Goal: Communication & Community: Ask a question

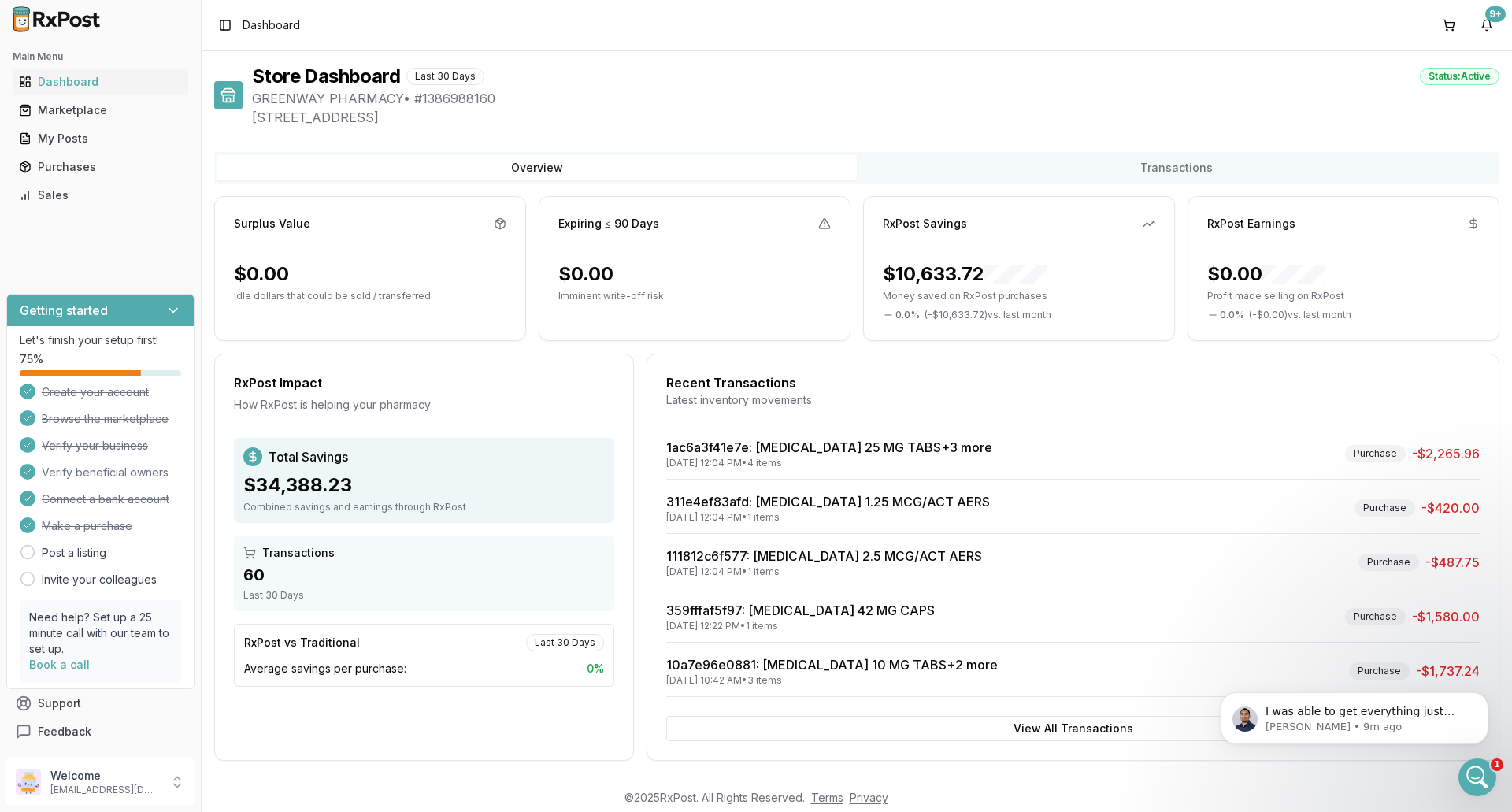
scroll to position [12944, 0]
click at [1471, 775] on icon "Open Intercom Messenger" at bounding box center [1475, 775] width 26 height 26
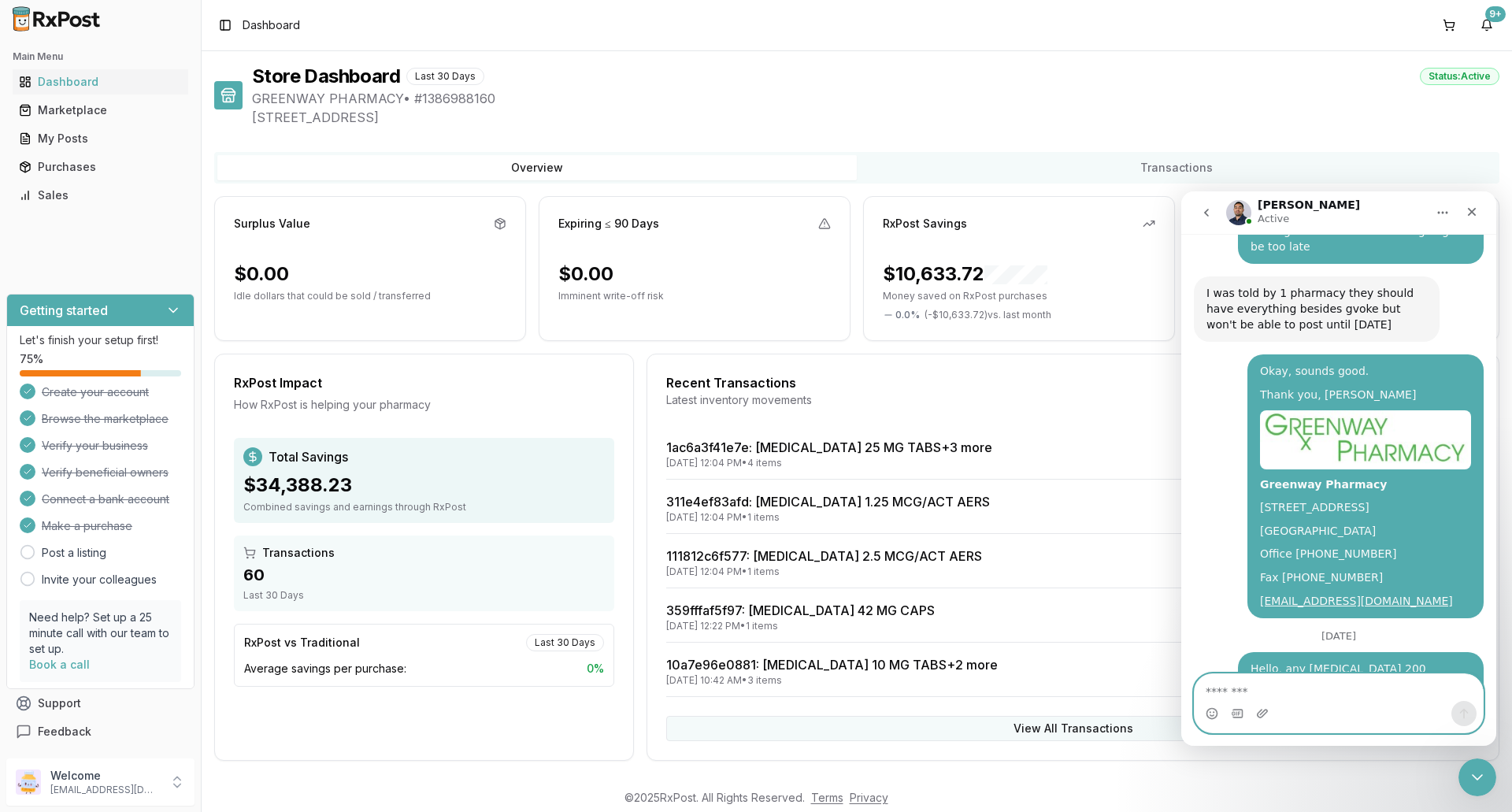
scroll to position [13295, 0]
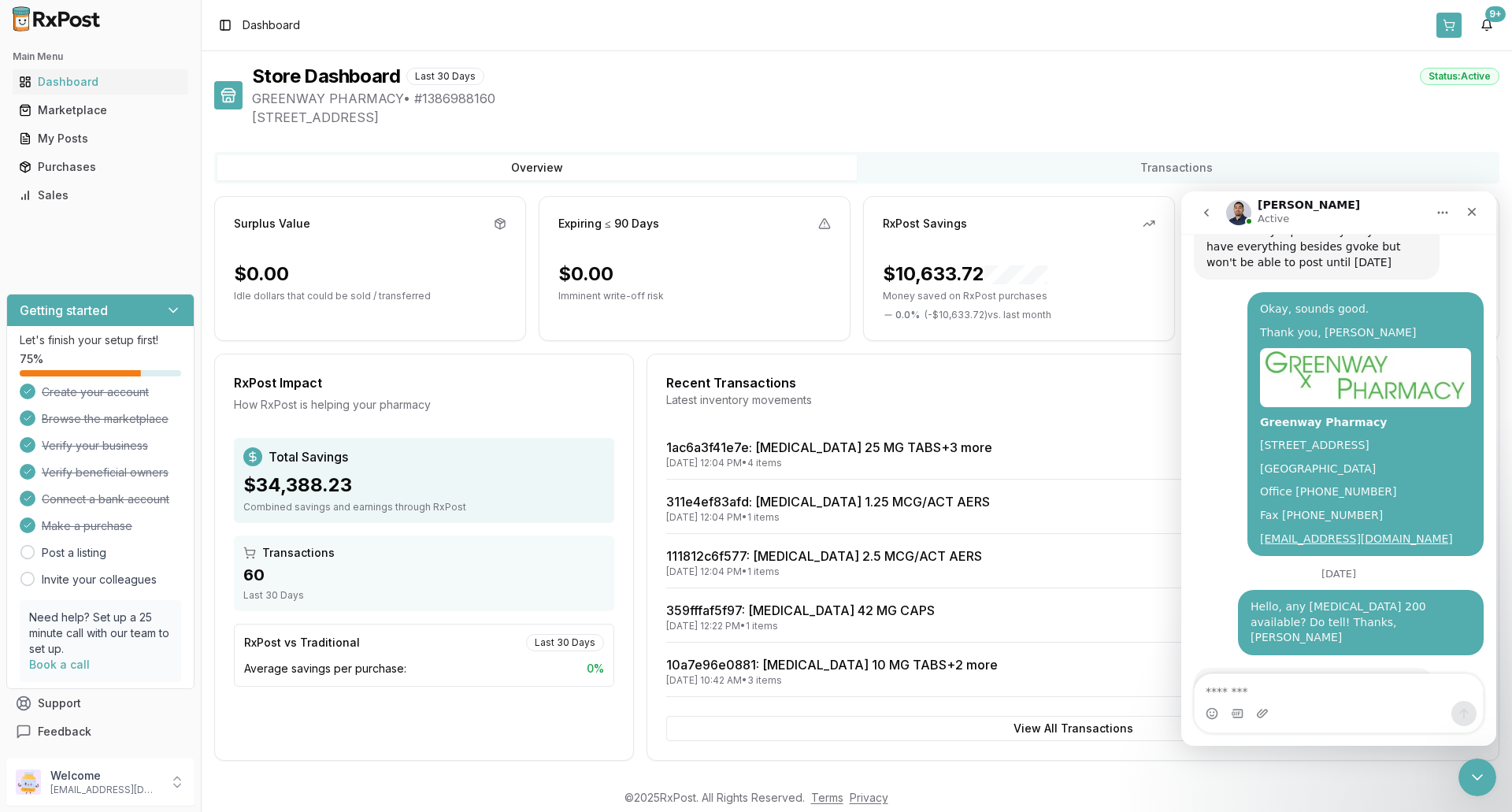
click at [1445, 23] on button at bounding box center [1448, 24] width 25 height 25
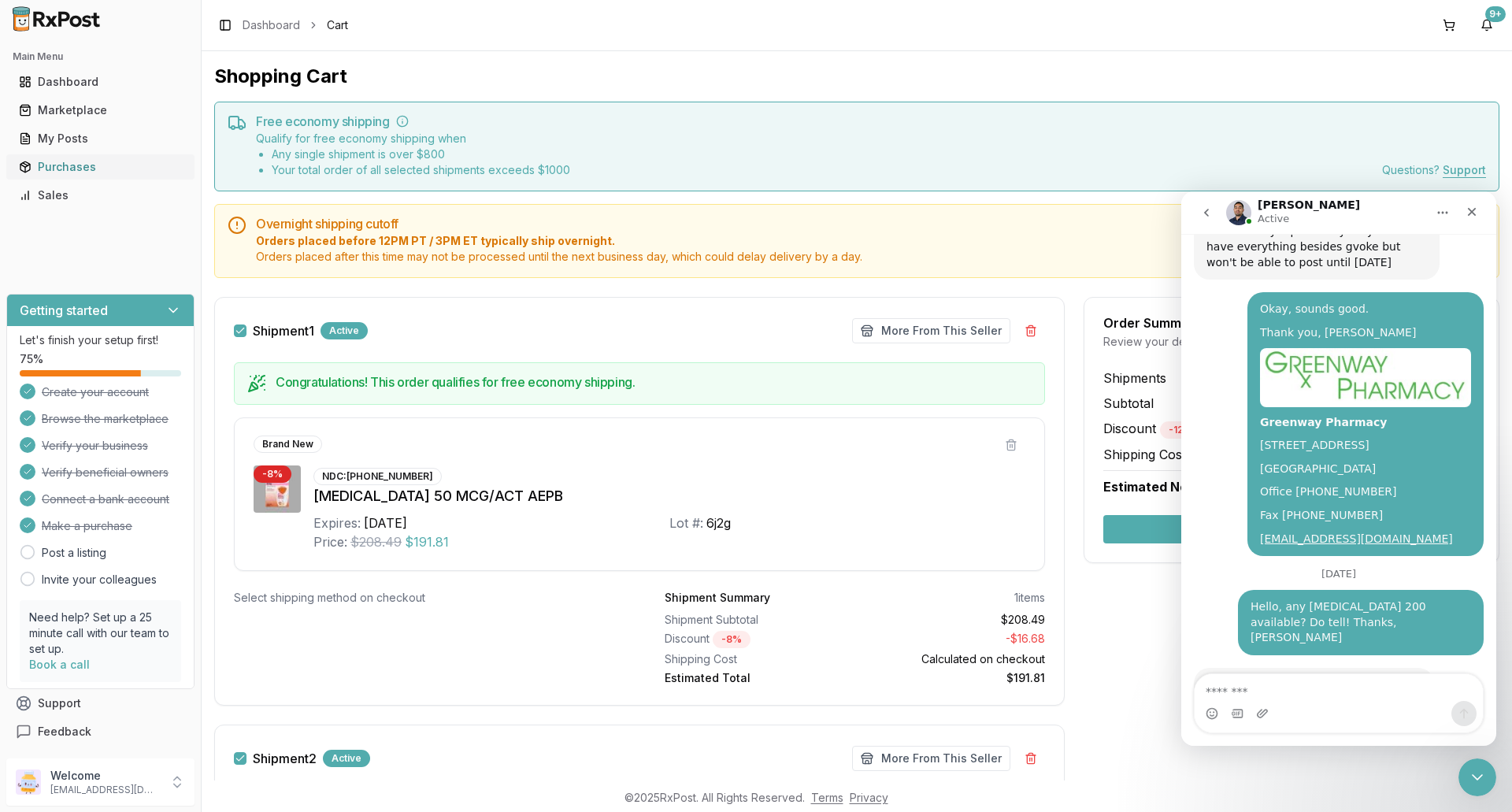
click at [75, 168] on div "Purchases" at bounding box center [100, 167] width 163 height 16
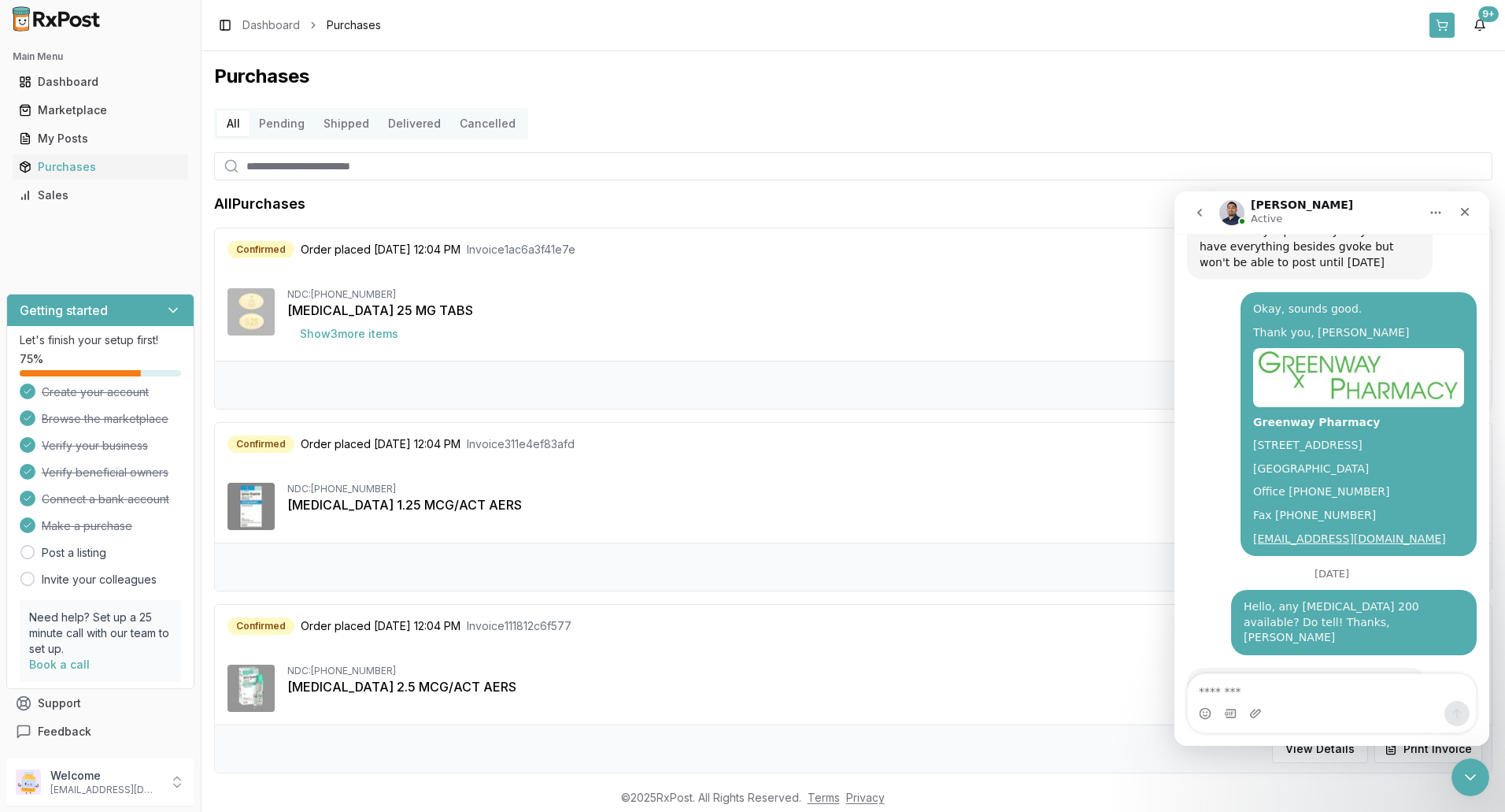
click at [1439, 32] on button at bounding box center [1441, 24] width 25 height 25
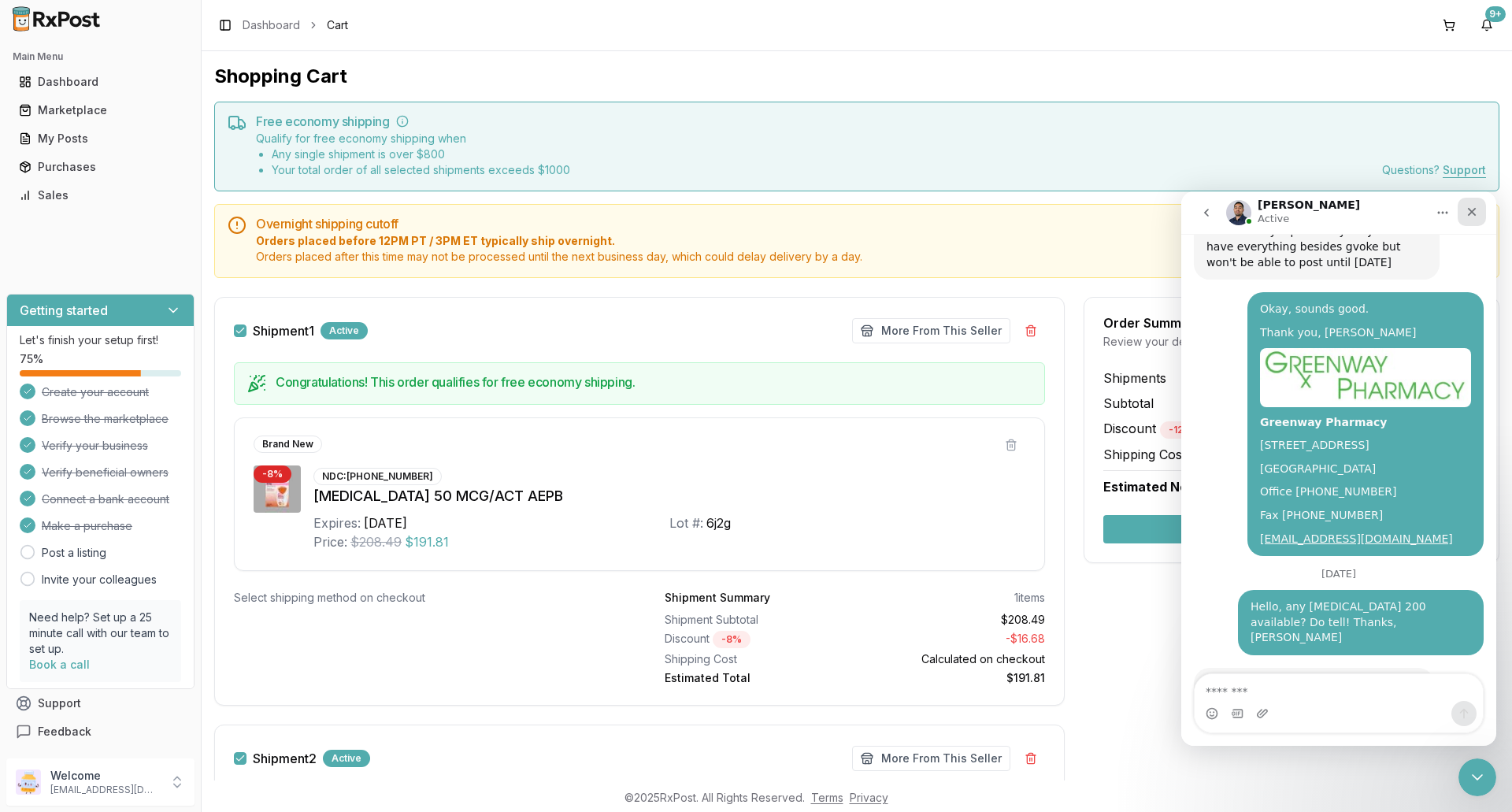
click at [1475, 211] on icon "Close" at bounding box center [1471, 211] width 12 height 12
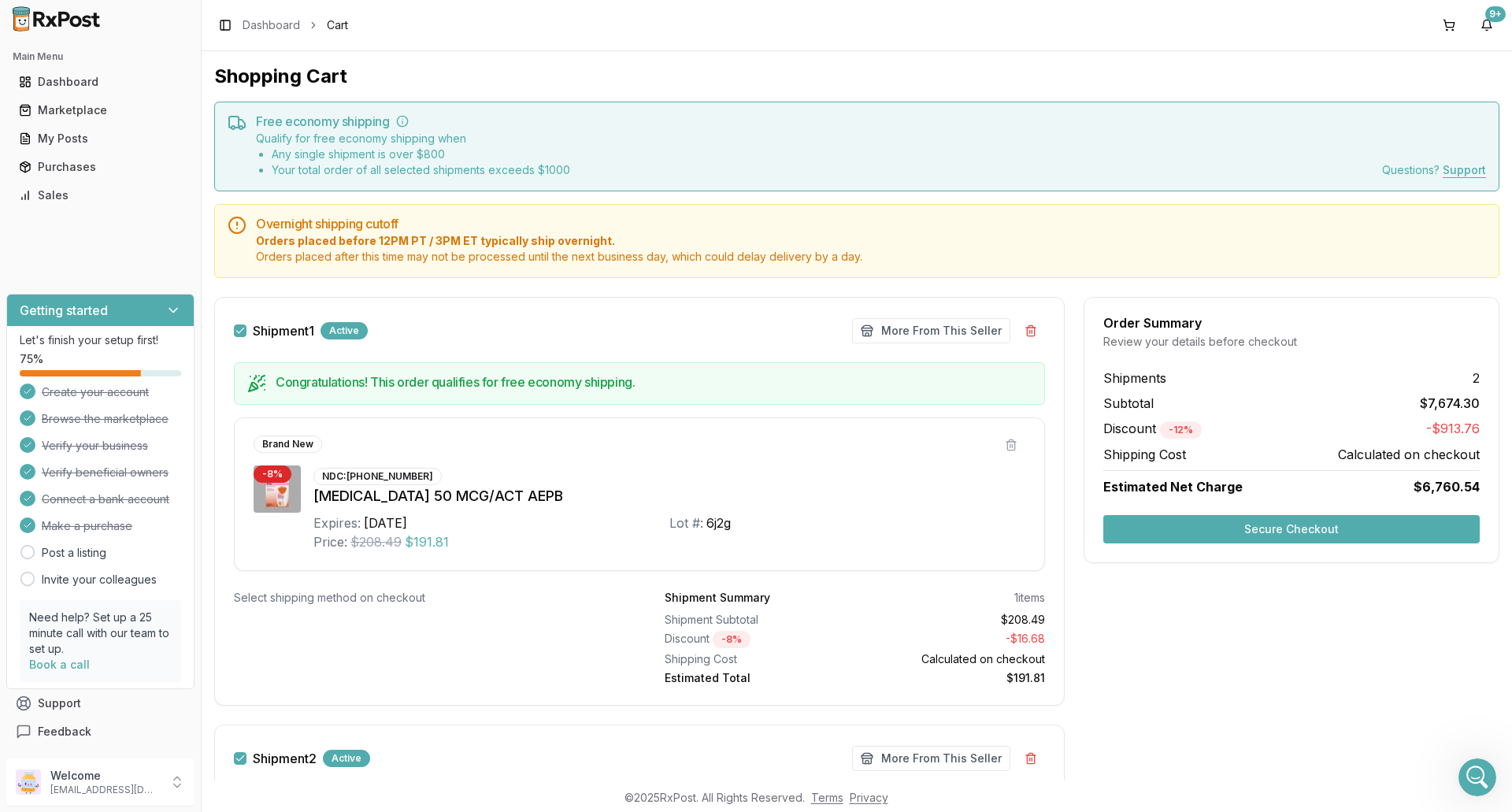
click at [1263, 530] on button "Secure Checkout" at bounding box center [1292, 529] width 377 height 28
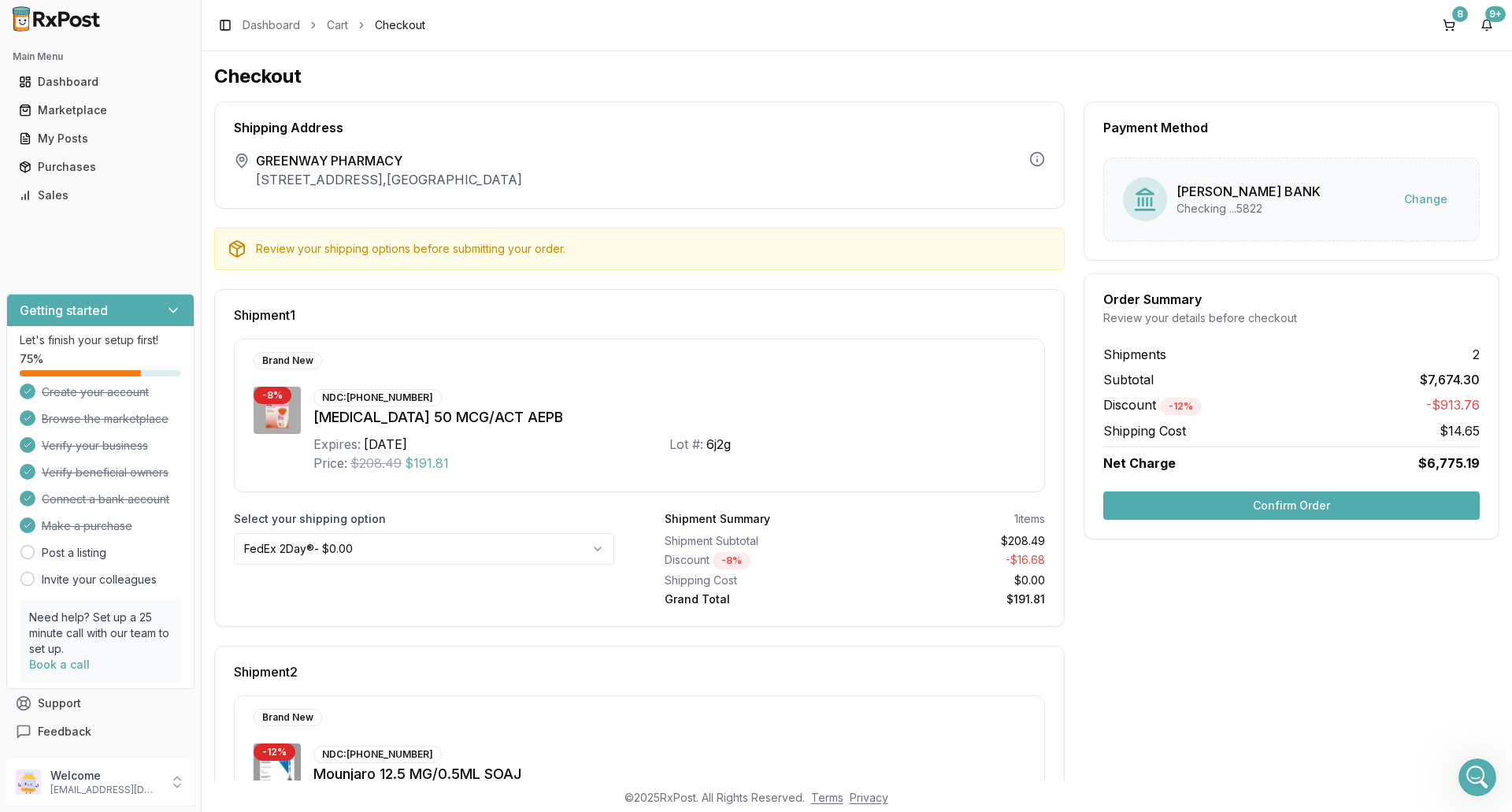
drag, startPoint x: 1317, startPoint y: 505, endPoint x: 1170, endPoint y: 525, distance: 148.4
click at [1316, 505] on button "Confirm Order" at bounding box center [1292, 505] width 377 height 28
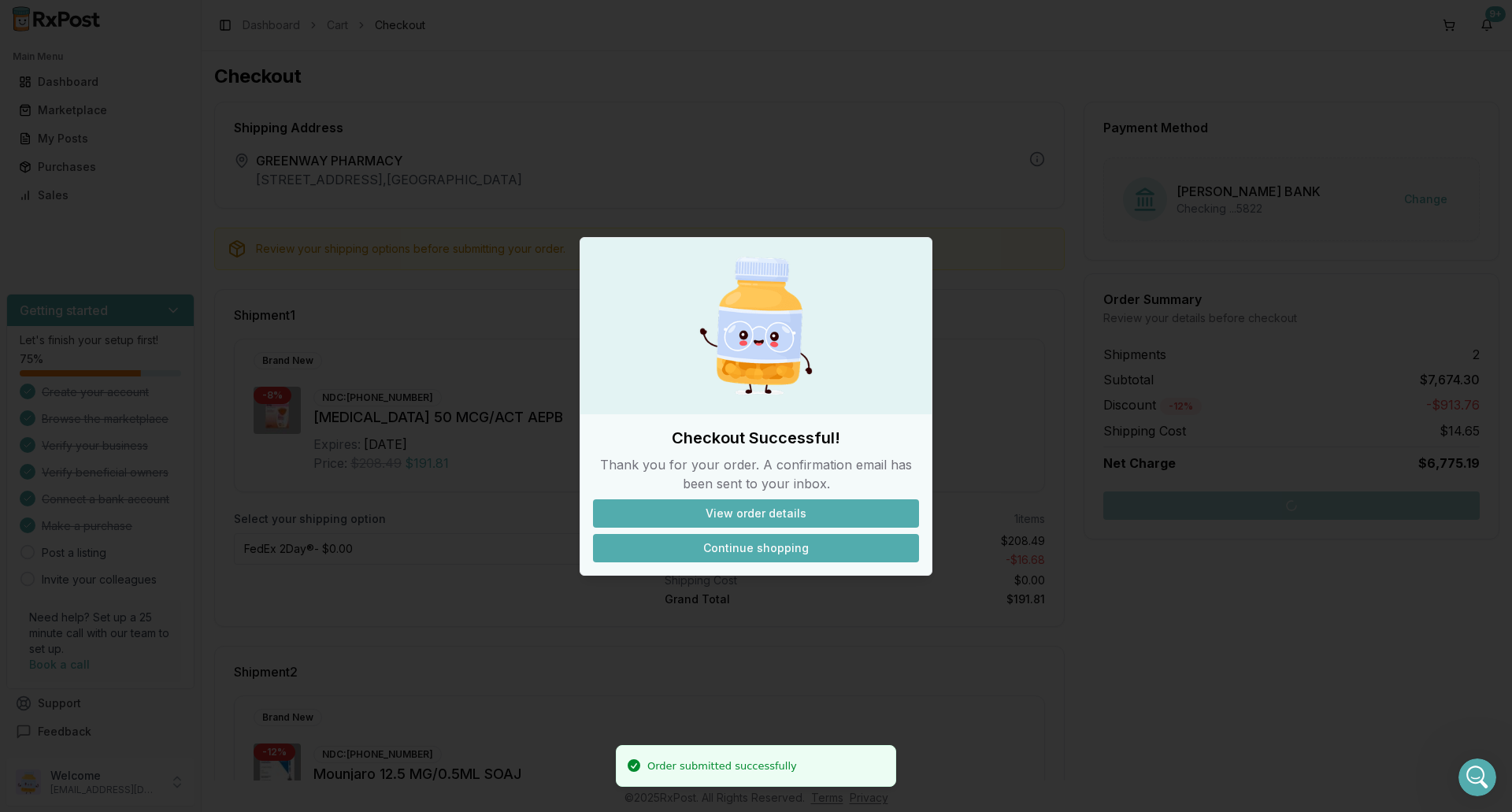
click at [701, 551] on button "Continue shopping" at bounding box center [756, 548] width 326 height 28
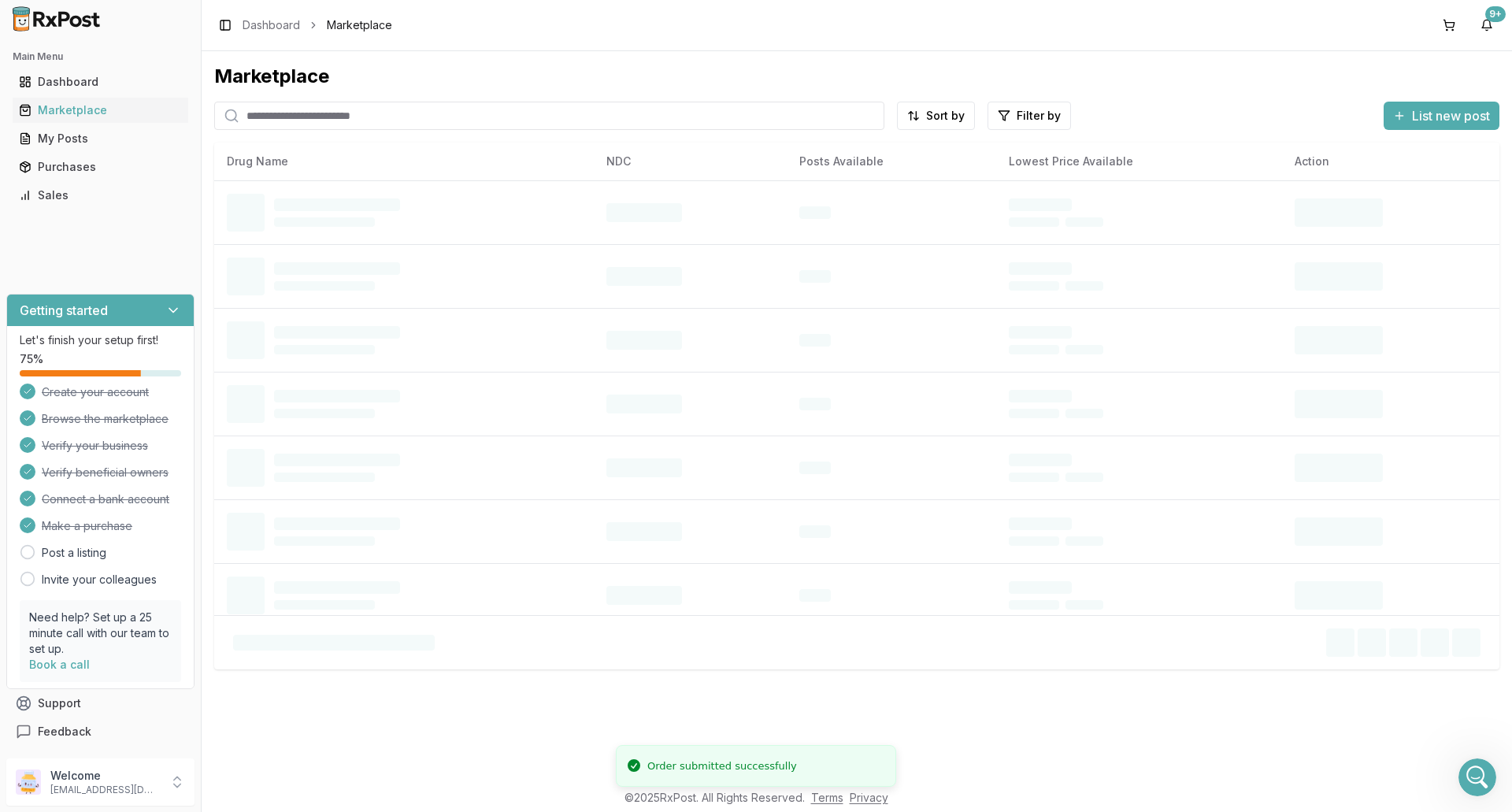
click at [276, 118] on input "search" at bounding box center [549, 115] width 670 height 28
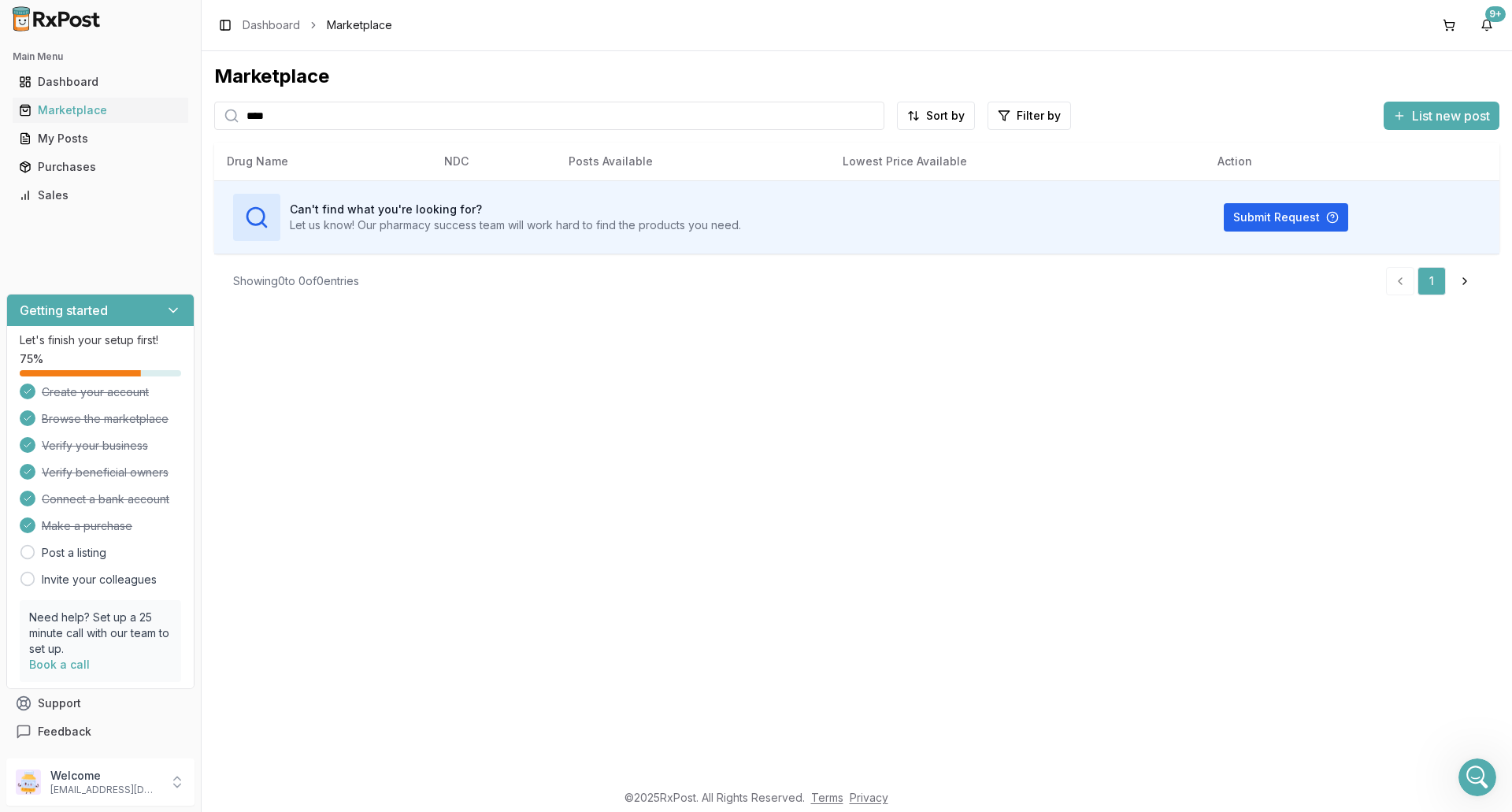
click at [311, 121] on input "****" at bounding box center [549, 115] width 670 height 28
drag, startPoint x: 311, startPoint y: 124, endPoint x: 215, endPoint y: 129, distance: 96.1
click at [218, 128] on div "*********" at bounding box center [549, 115] width 670 height 28
type input "********"
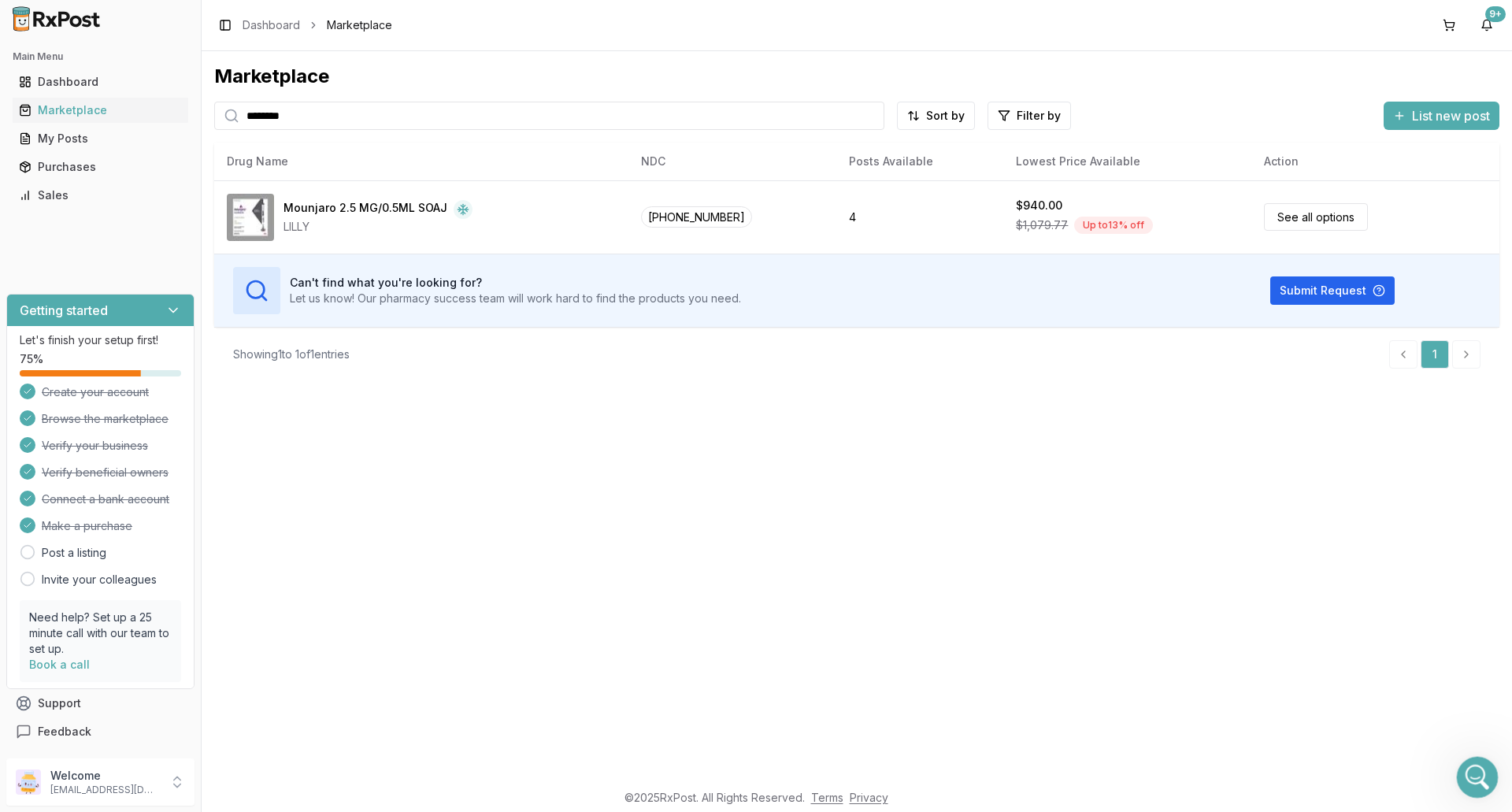
click at [1482, 775] on icon "Open Intercom Messenger" at bounding box center [1475, 775] width 26 height 26
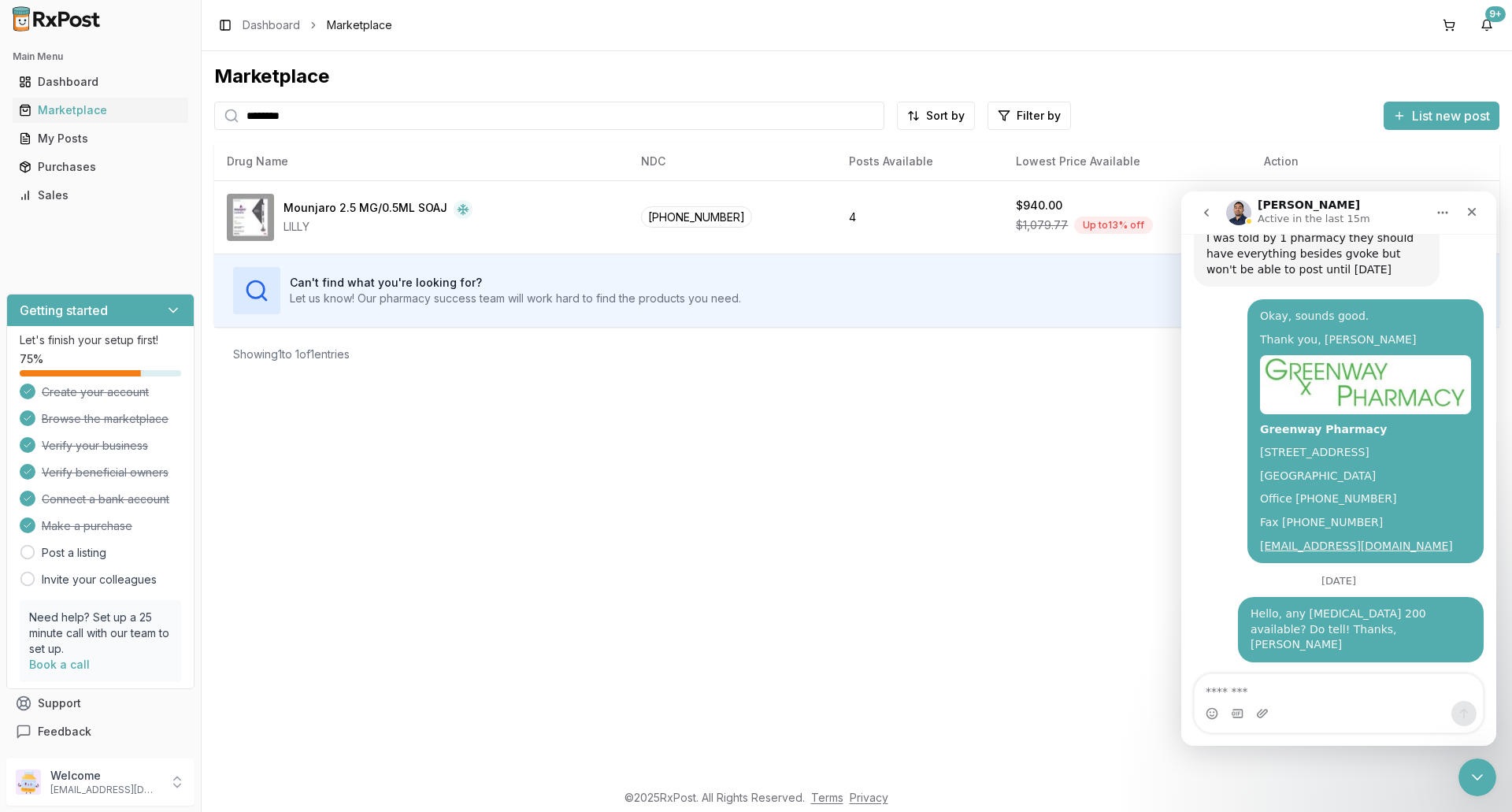
scroll to position [13295, 0]
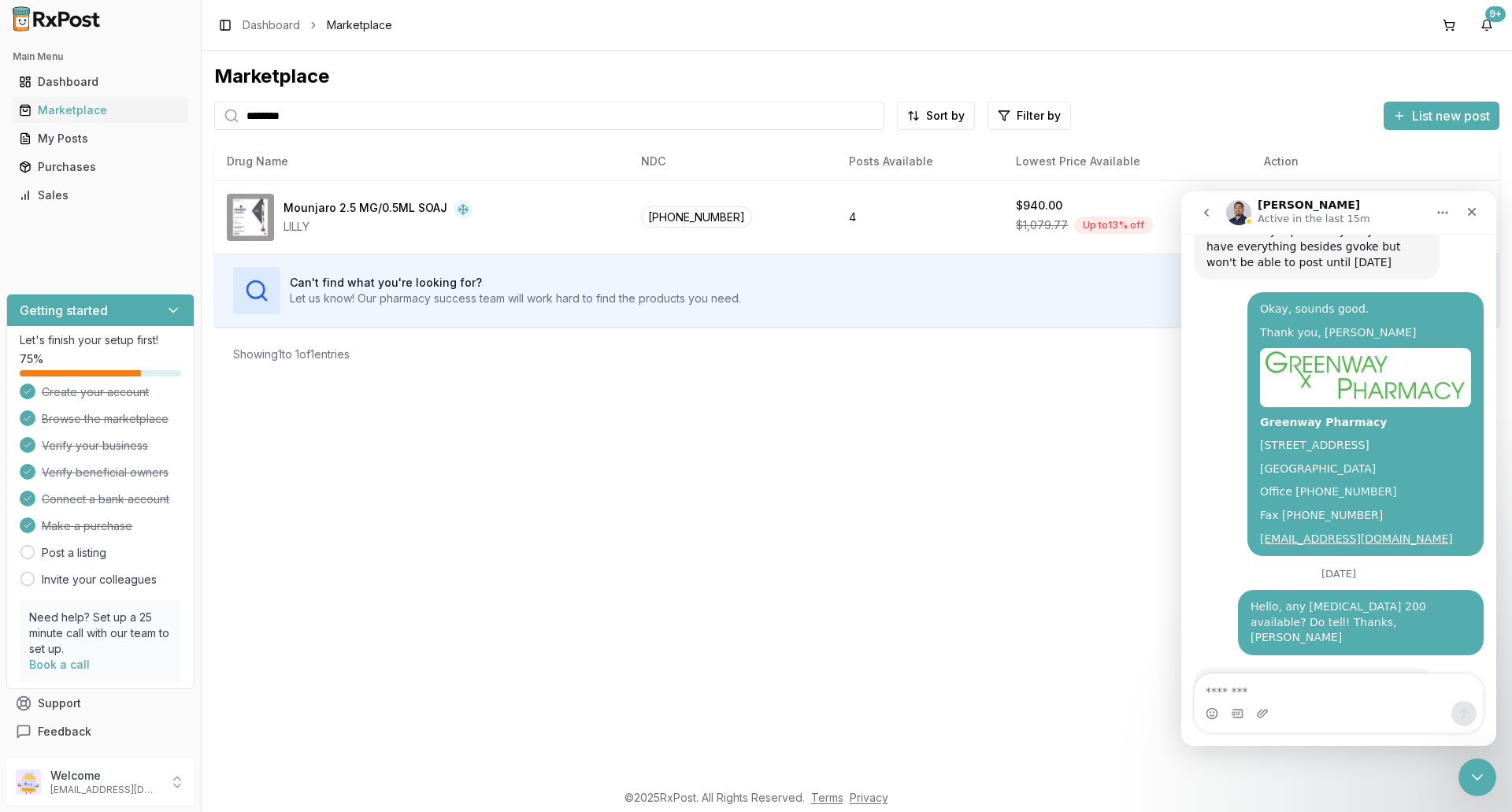
click at [1273, 701] on div "Intercom messenger" at bounding box center [1339, 713] width 289 height 25
click at [1274, 699] on textarea "Message…" at bounding box center [1339, 687] width 289 height 27
type textarea "**********"
click at [1463, 711] on icon "Send a message…" at bounding box center [1463, 713] width 12 height 12
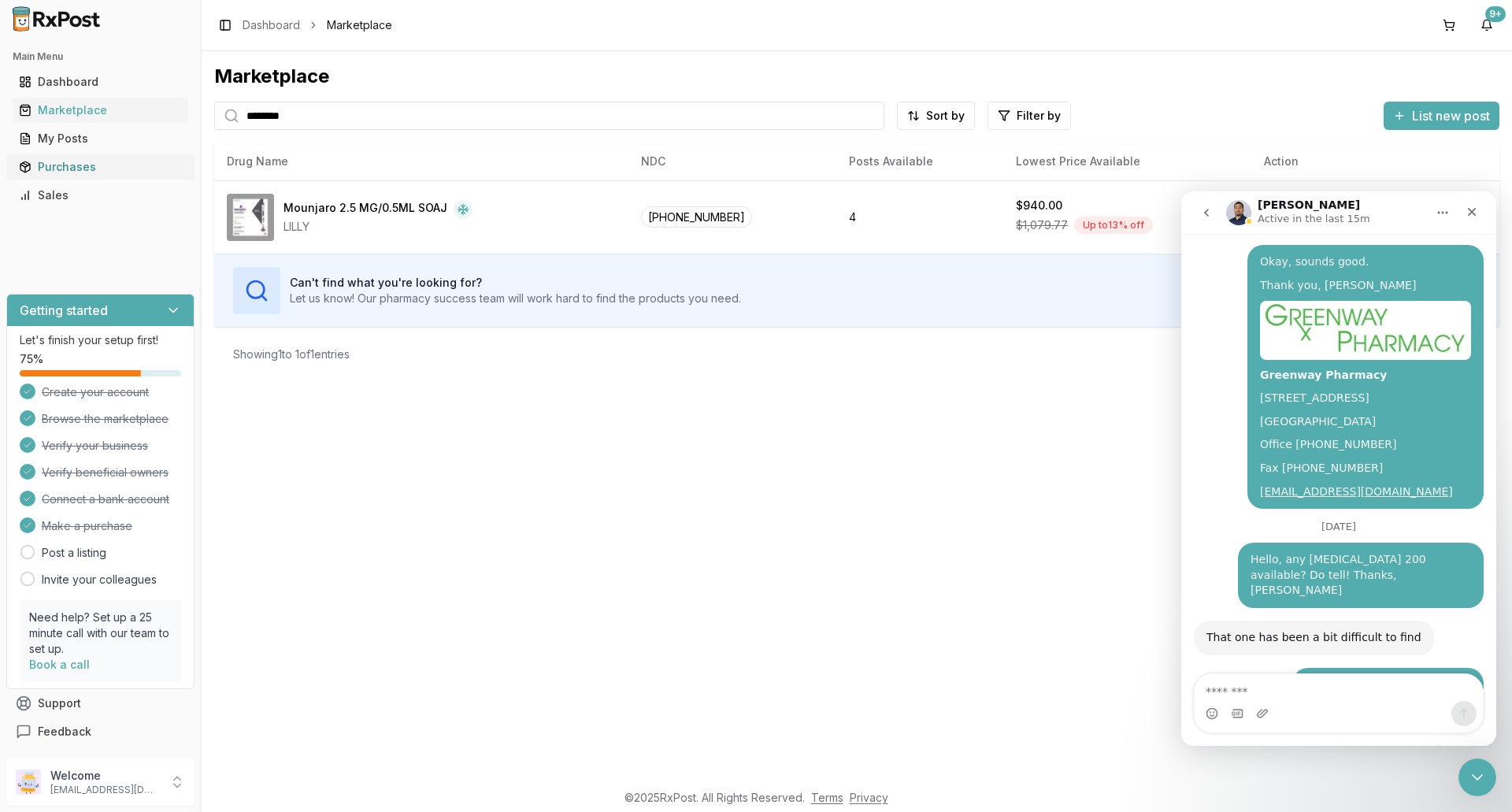
click at [78, 166] on div "Purchases" at bounding box center [100, 167] width 163 height 16
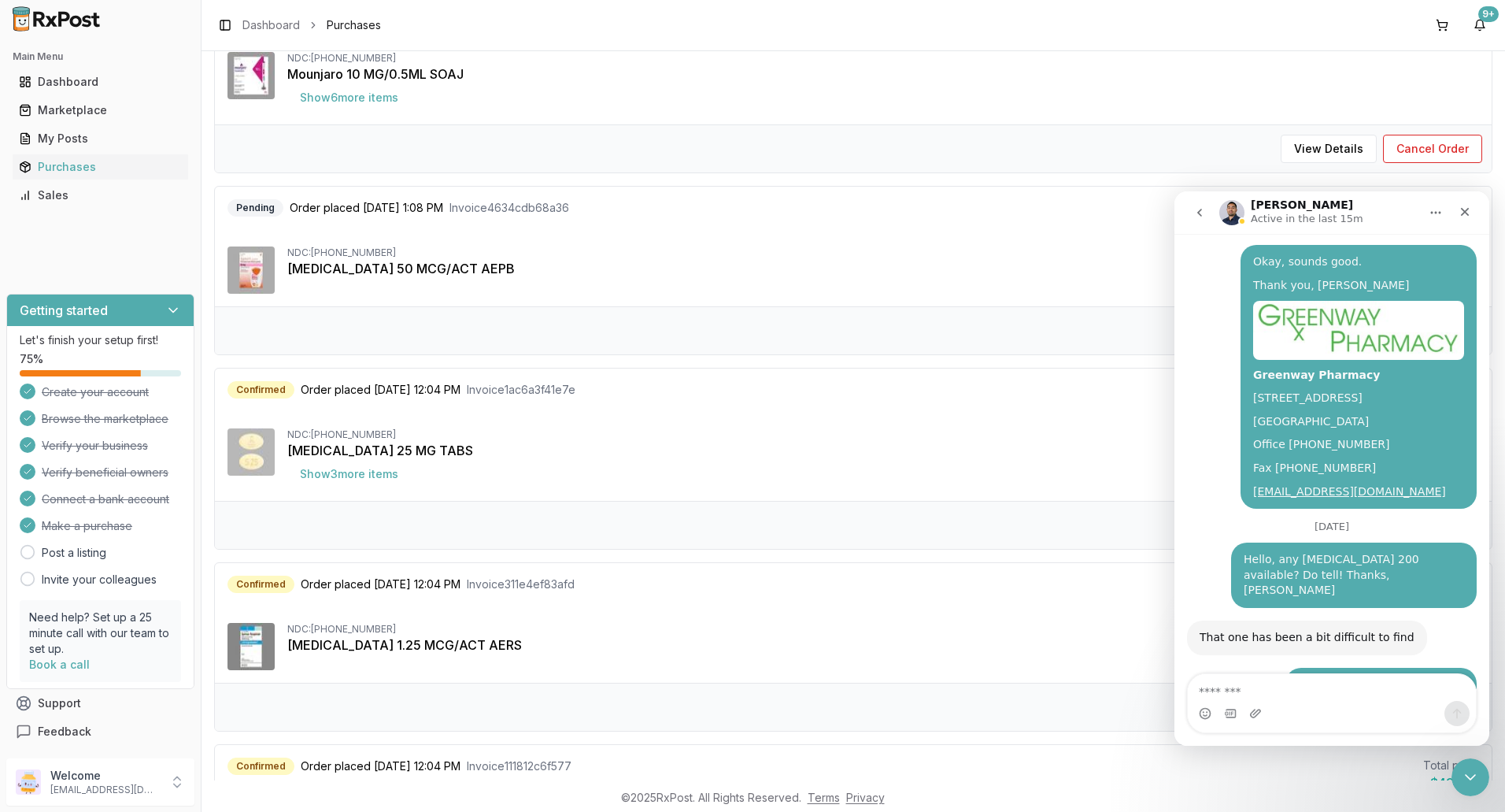
scroll to position [315, 0]
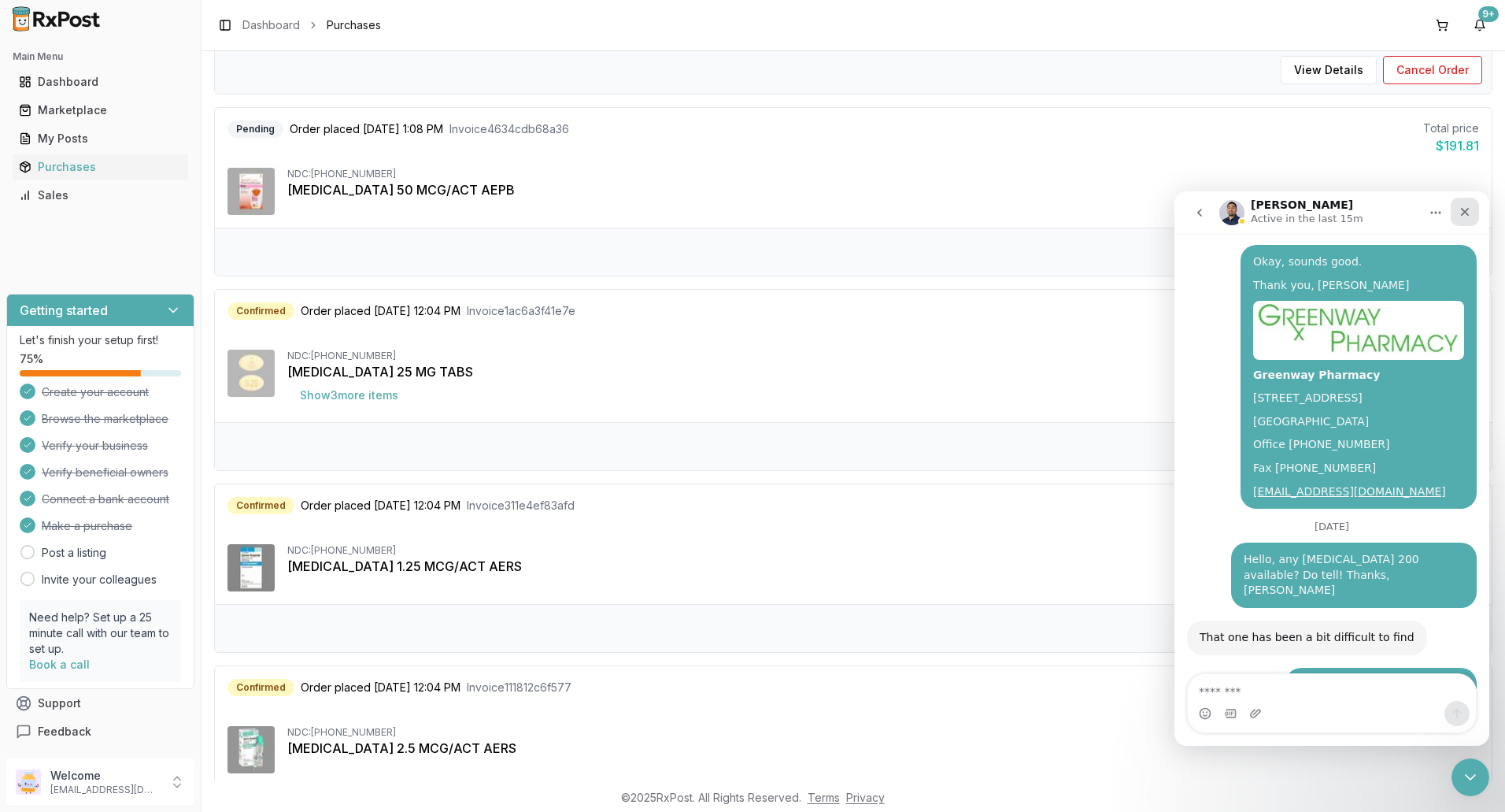
drag, startPoint x: 1464, startPoint y: 217, endPoint x: 2637, endPoint y: 408, distance: 1188.4
click at [1464, 217] on icon "Close" at bounding box center [1465, 211] width 12 height 12
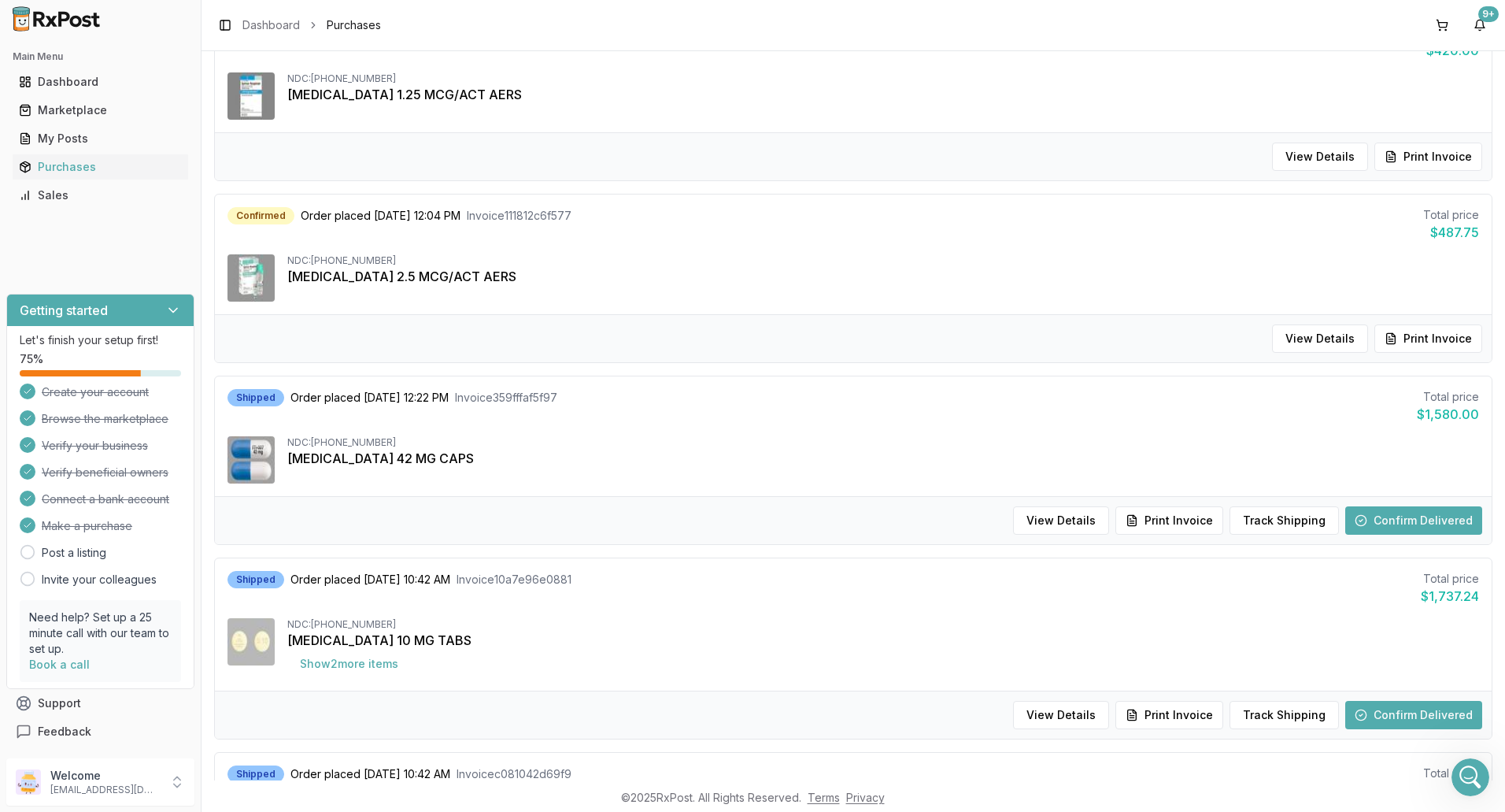
scroll to position [788, 0]
click at [1291, 517] on button "Track Shipping" at bounding box center [1284, 520] width 110 height 28
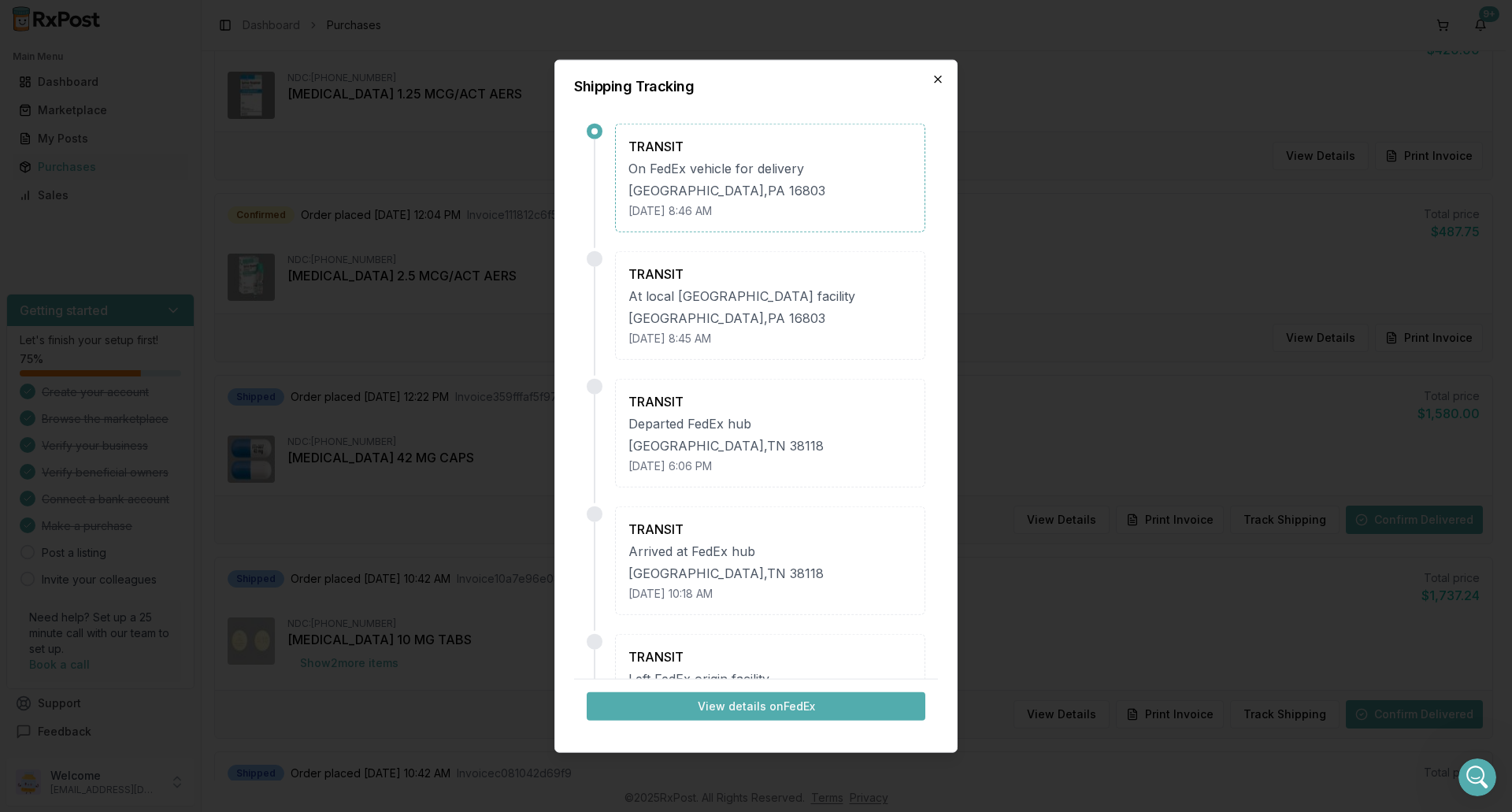
click at [941, 74] on icon "button" at bounding box center [937, 78] width 12 height 12
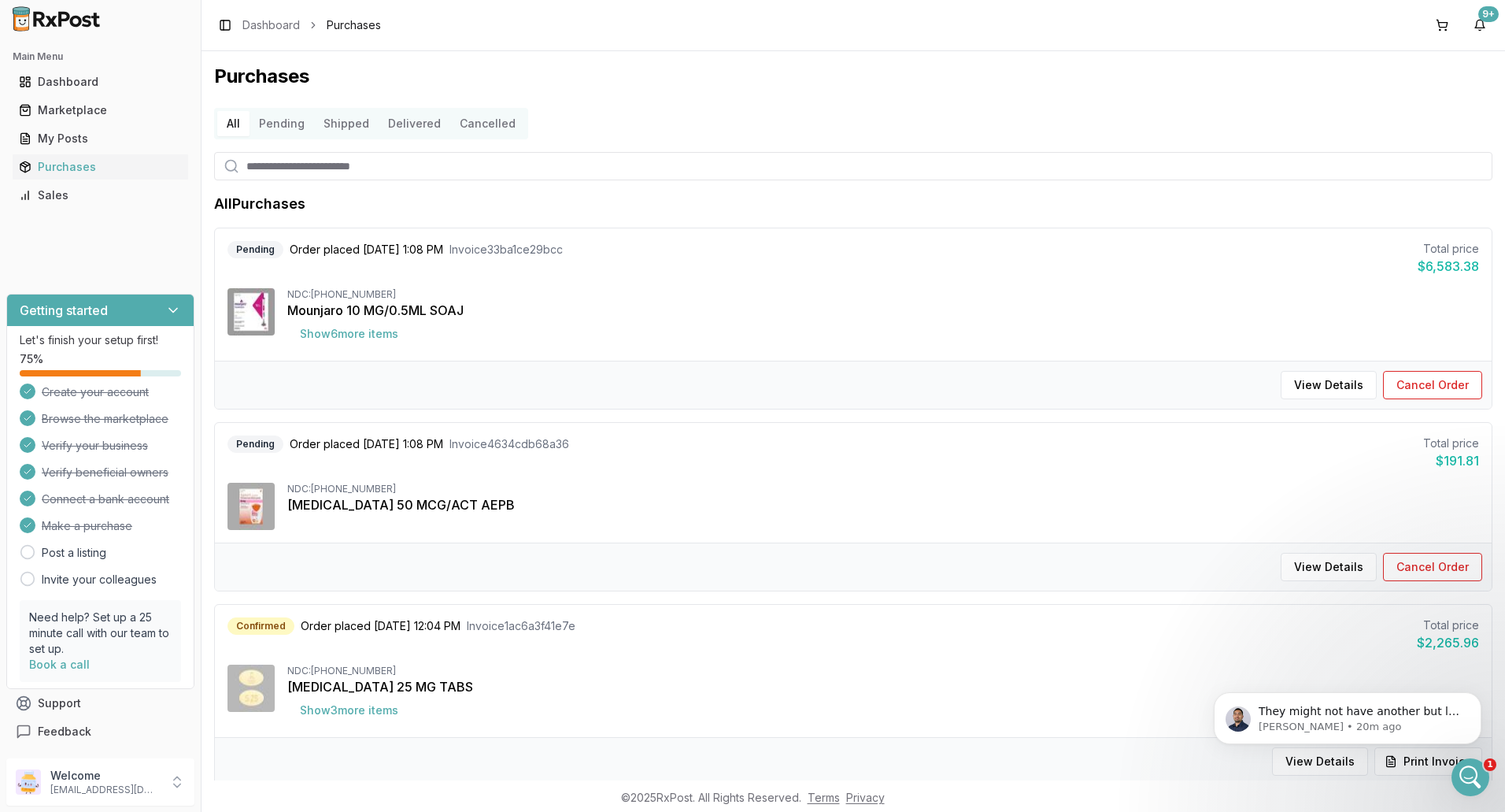
scroll to position [13503, 0]
click at [1295, 719] on p "[PERSON_NAME] • 20m ago" at bounding box center [1360, 726] width 203 height 14
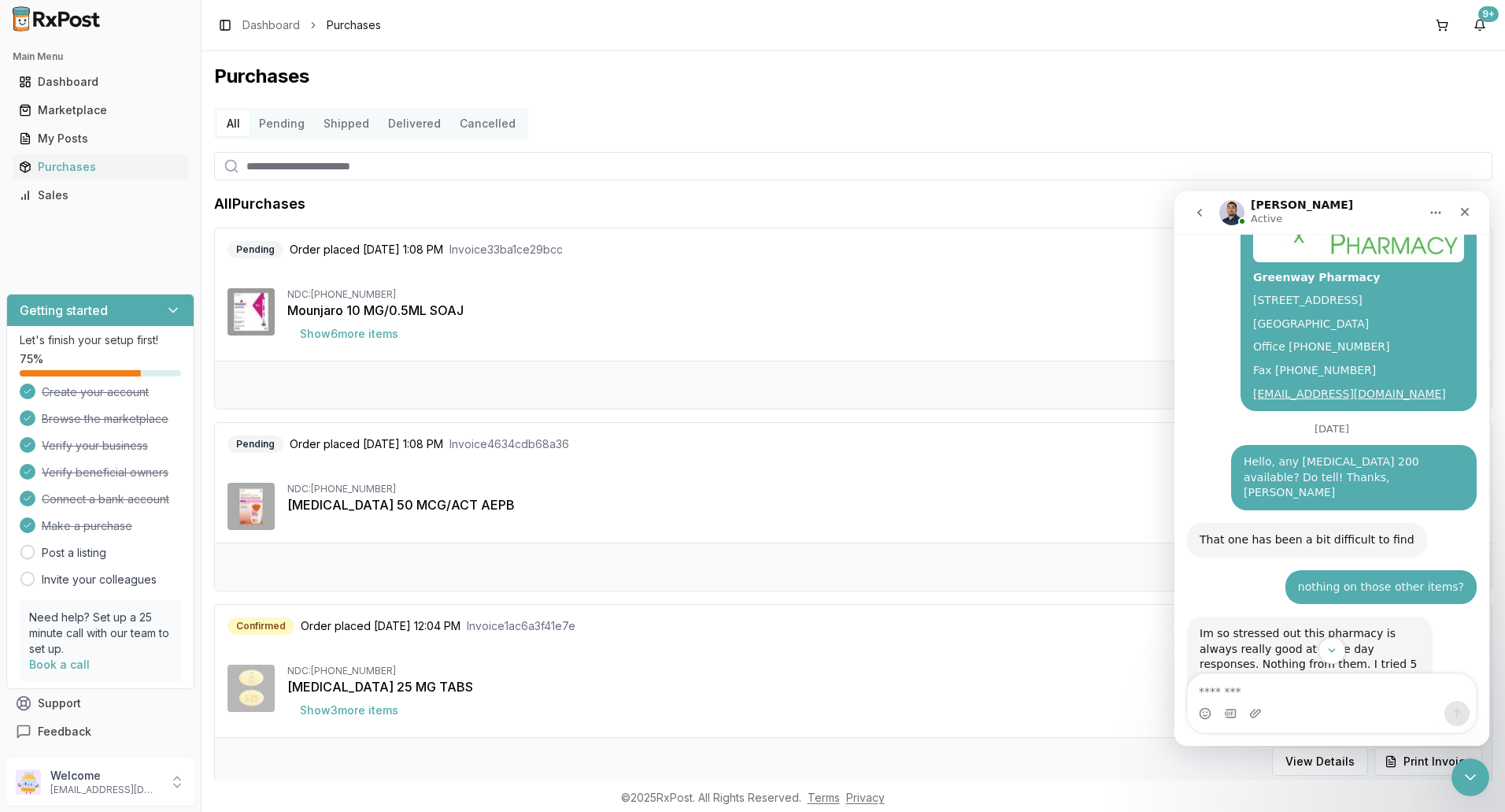
scroll to position [13530, 0]
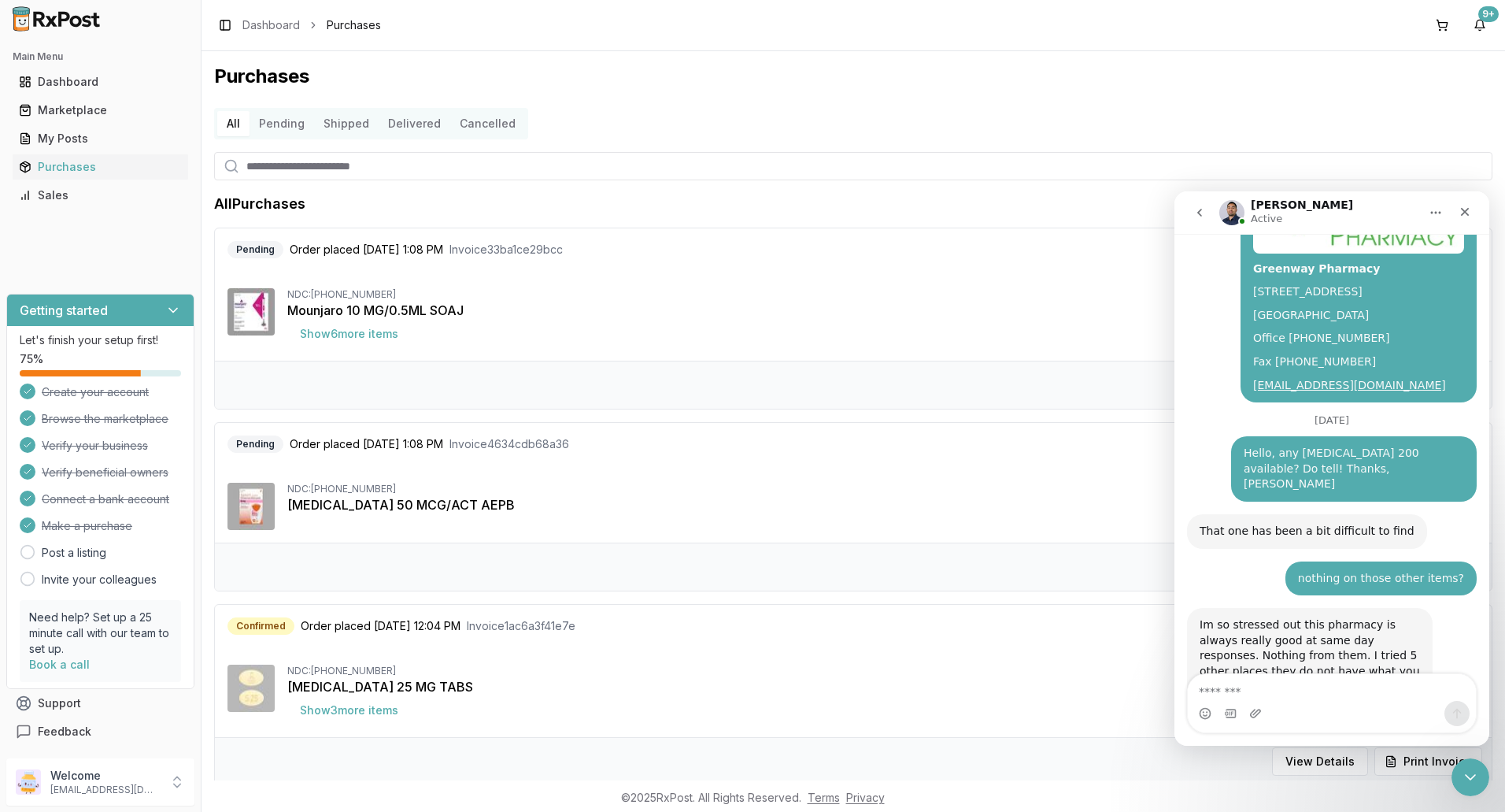
click at [1315, 701] on div "Intercom messenger" at bounding box center [1332, 713] width 288 height 25
click at [1280, 694] on textarea "Message…" at bounding box center [1332, 687] width 288 height 27
type textarea "*"
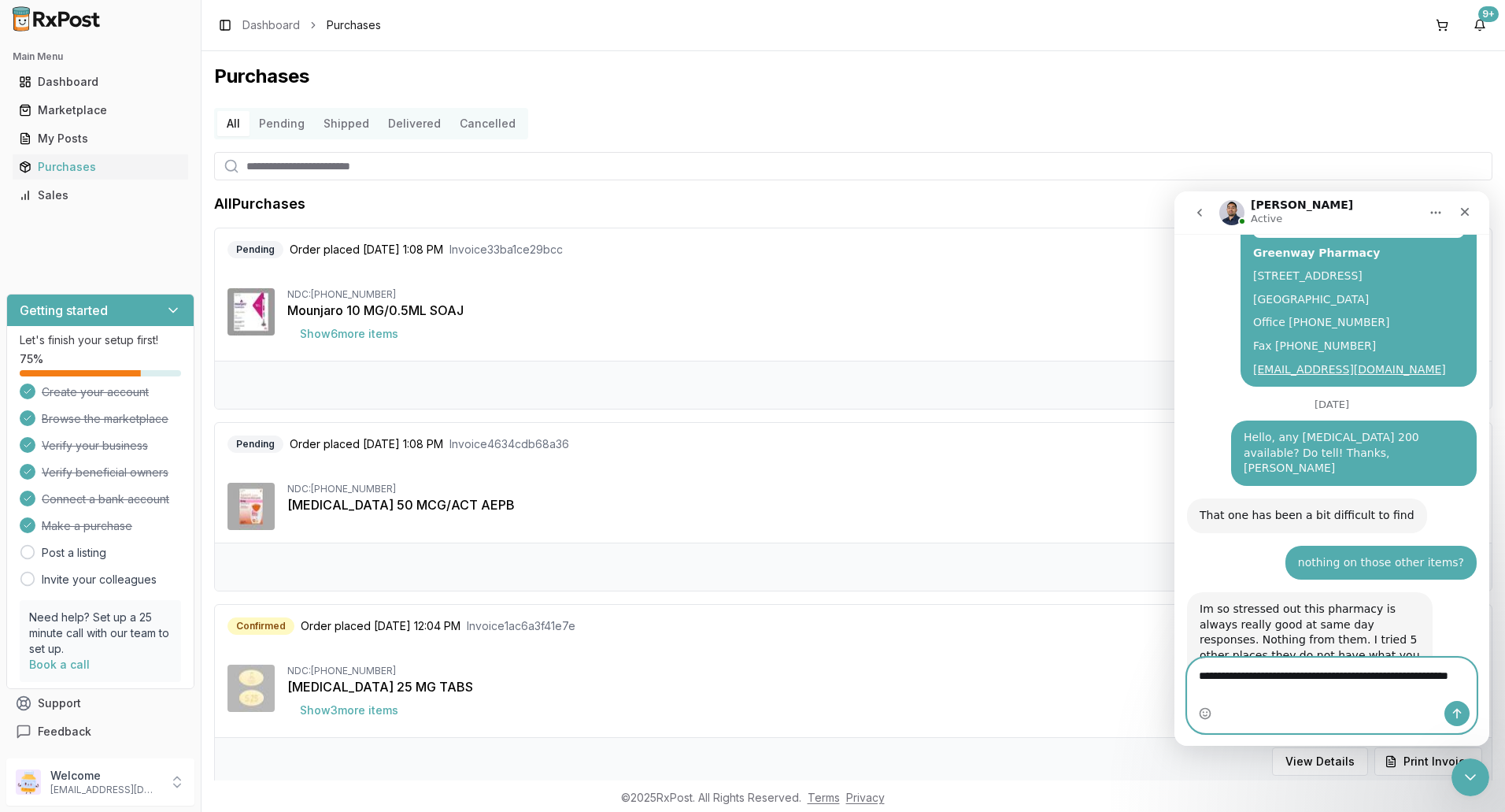
click at [1287, 677] on textarea "**********" at bounding box center [1332, 679] width 288 height 42
type textarea "**********"
click at [1466, 718] on button "Send a message…" at bounding box center [1456, 713] width 25 height 25
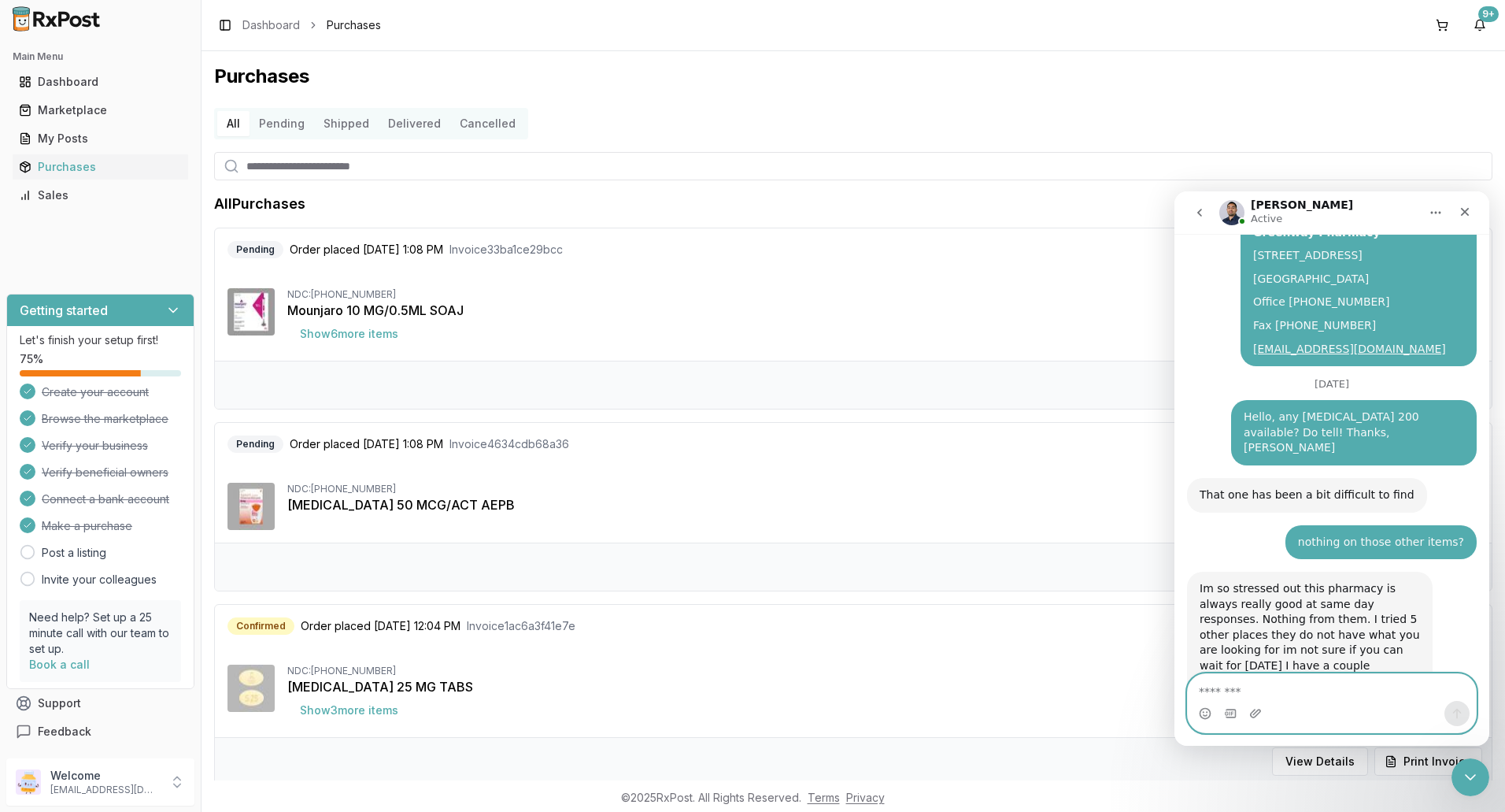
click at [1210, 692] on textarea "Message…" at bounding box center [1332, 687] width 288 height 27
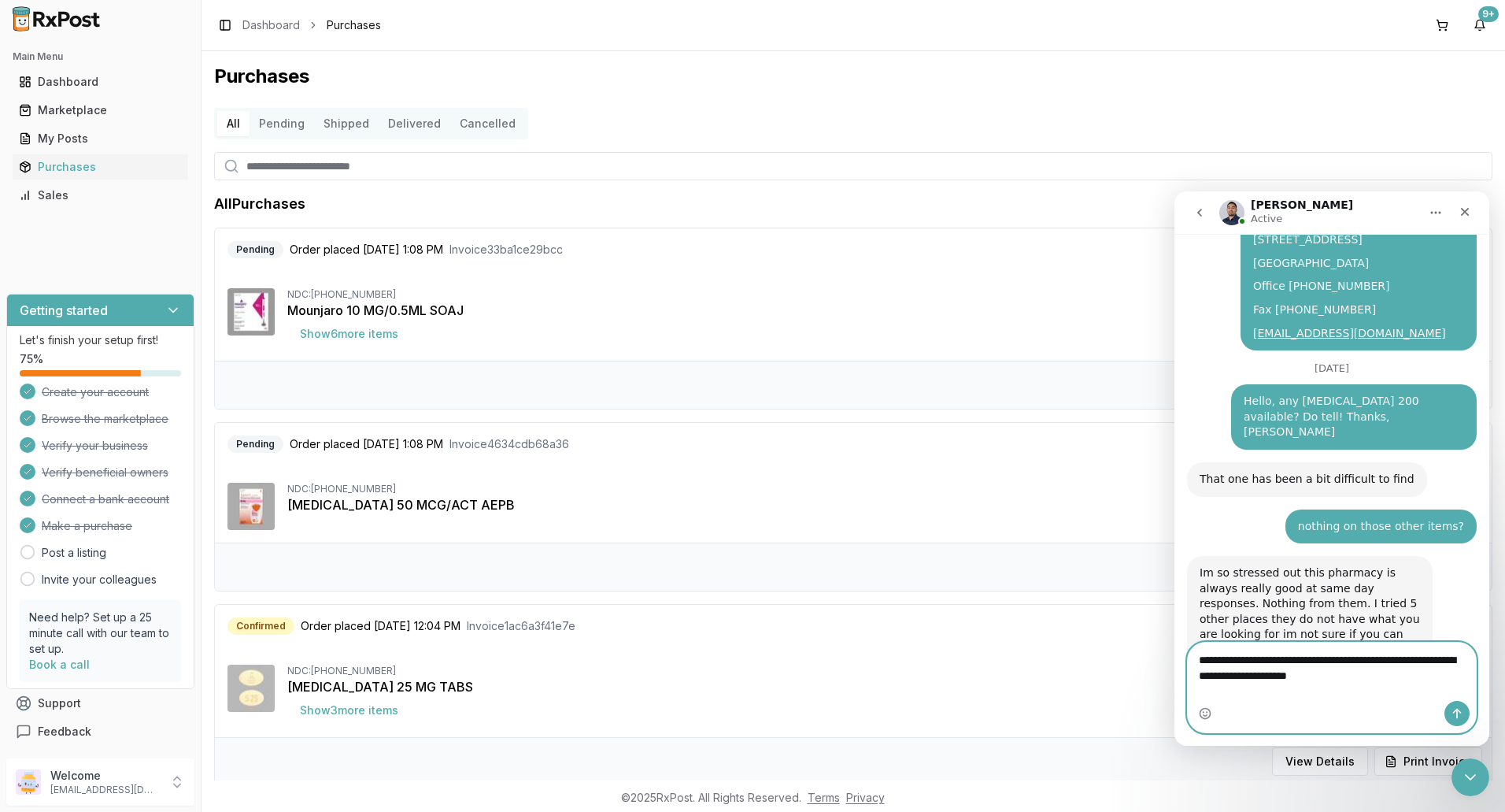
type textarea "**********"
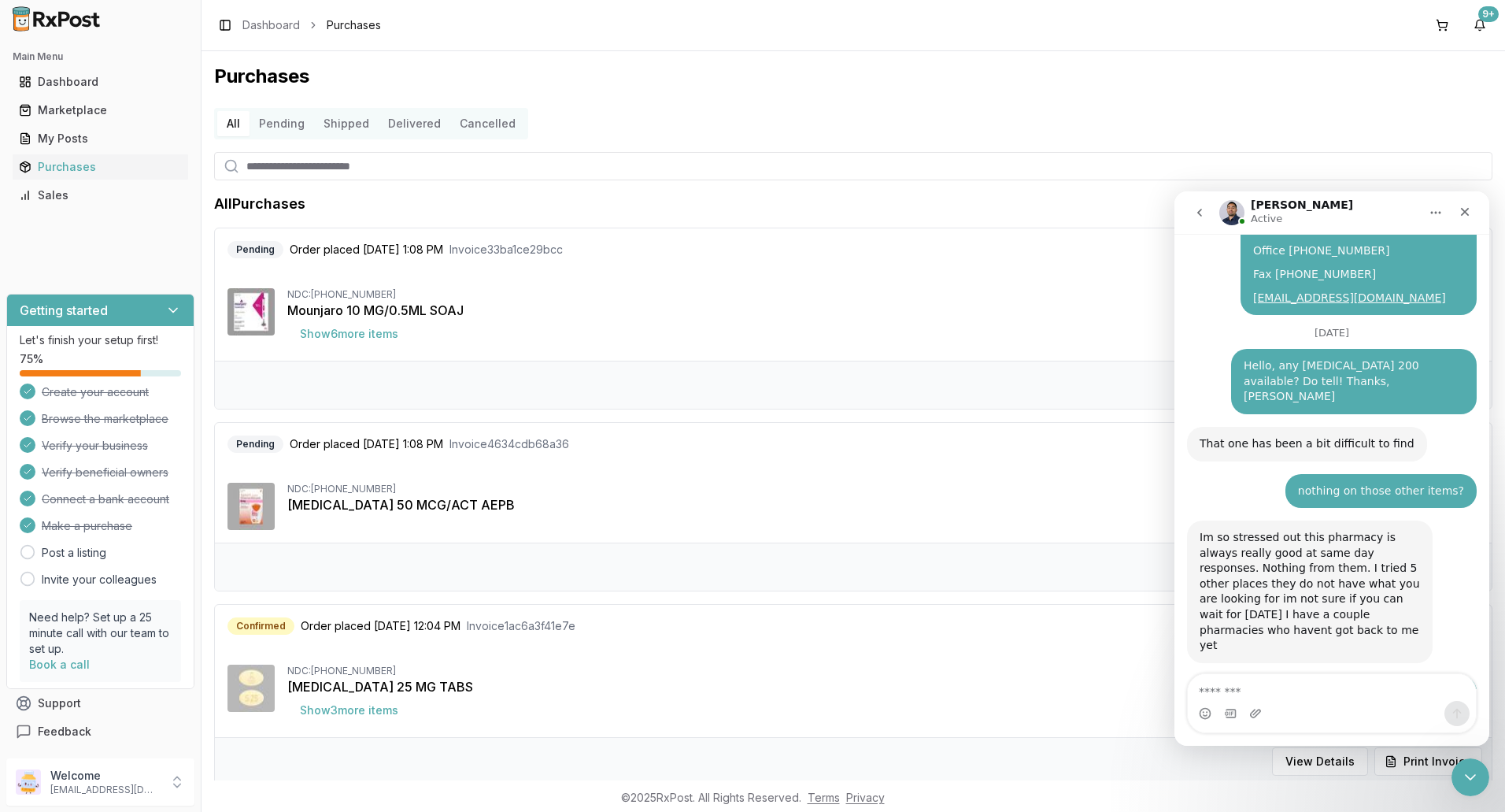
click at [743, 478] on div "Pending Order placed [DATE] 1:08 PM Invoice 4634cdb68a36 Total price $191.81 ND…" at bounding box center [852, 482] width 1276 height 120
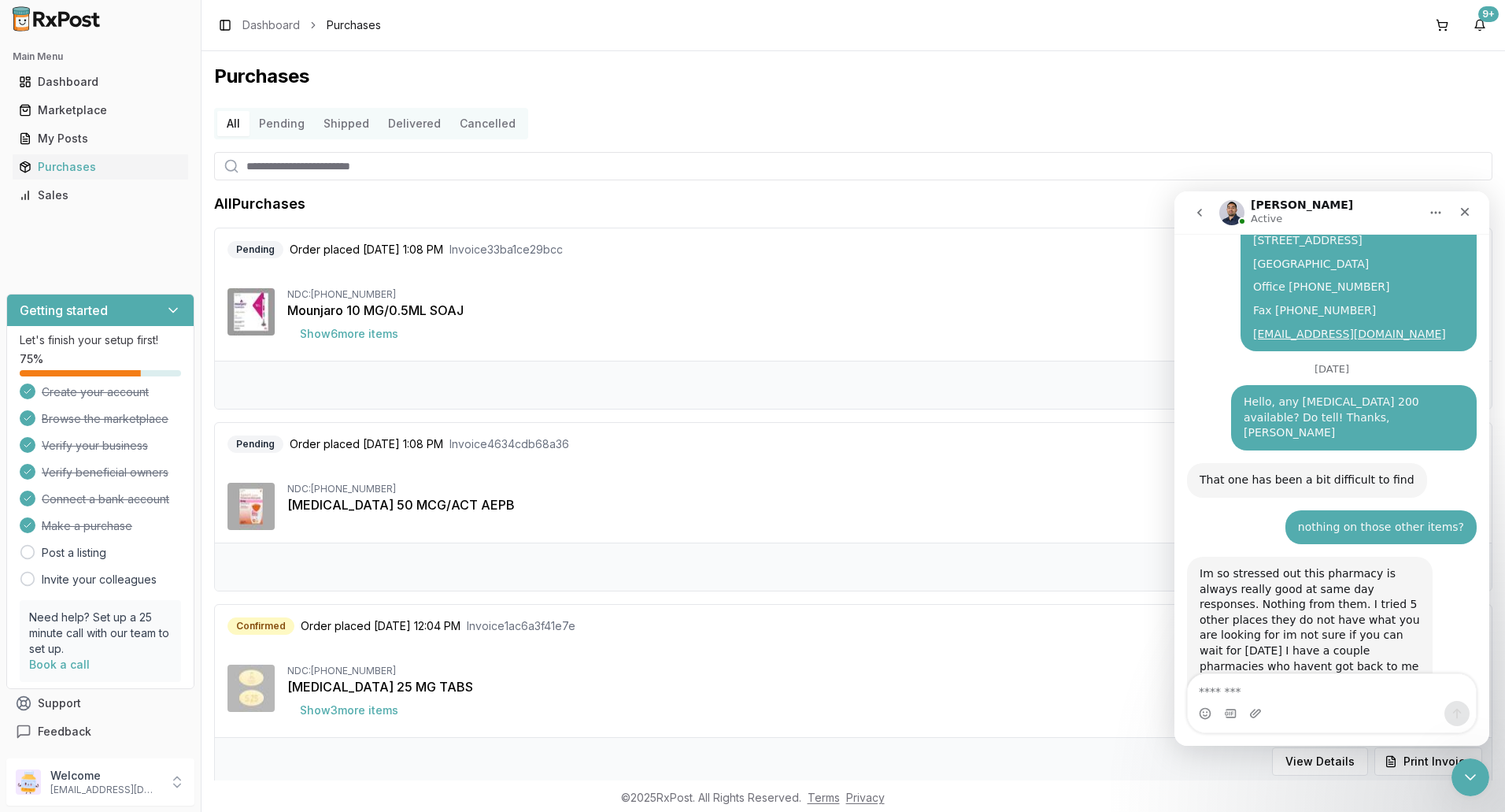
scroll to position [13653, 0]
